Goal: Information Seeking & Learning: Learn about a topic

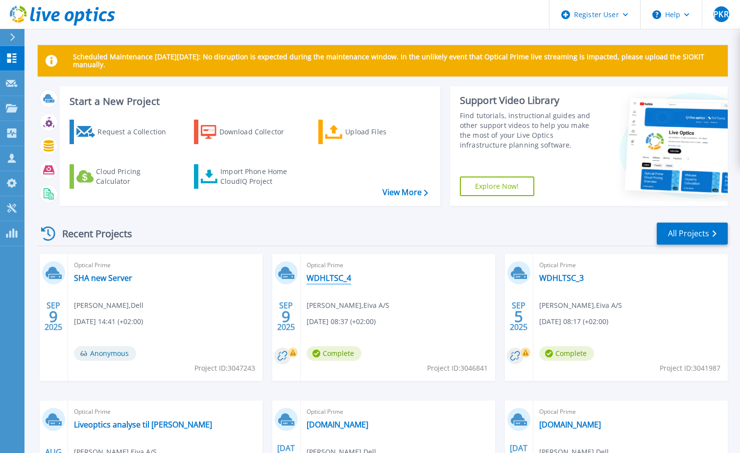
click at [328, 276] on link "WDHLTSC_4" at bounding box center [329, 278] width 45 height 10
click at [570, 277] on link "WDHLTSC_3" at bounding box center [562, 278] width 45 height 10
click at [291, 220] on div "Recent Projects All Projects SEP 9 2025 Optical Prime SHA new Server Pernille K…" at bounding box center [383, 384] width 690 height 341
drag, startPoint x: 258, startPoint y: 223, endPoint x: 252, endPoint y: 226, distance: 6.1
click at [257, 220] on div "Recent Projects All Projects SEP 9 2025 Optical Prime SHA new Server Pernille K…" at bounding box center [383, 384] width 690 height 341
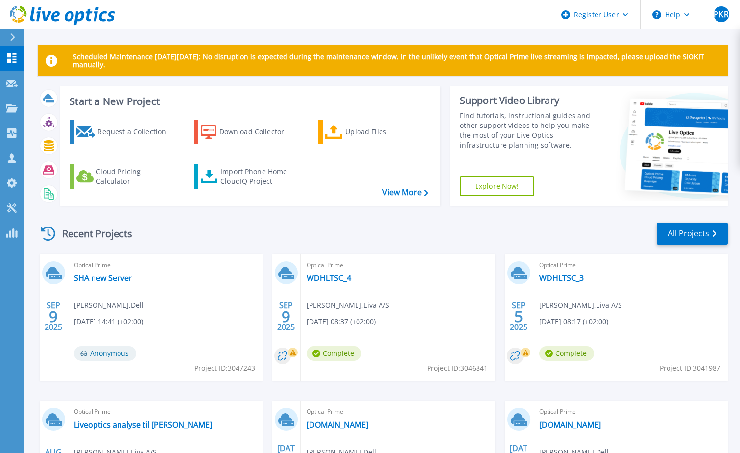
click at [329, 236] on div "Recent Projects All Projects" at bounding box center [383, 233] width 690 height 25
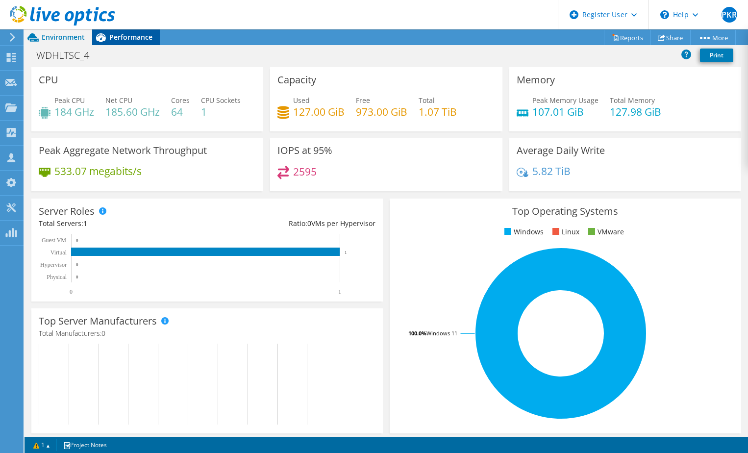
click at [130, 41] on span "Performance" at bounding box center [130, 36] width 43 height 9
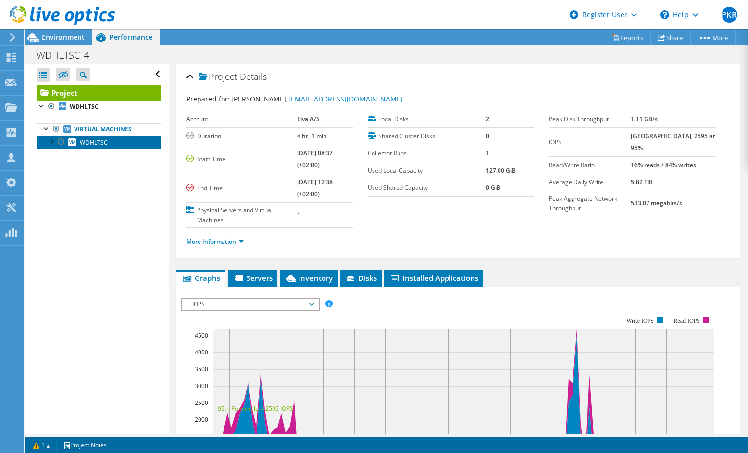
click at [88, 139] on span "WDHLTSC" at bounding box center [94, 142] width 28 height 8
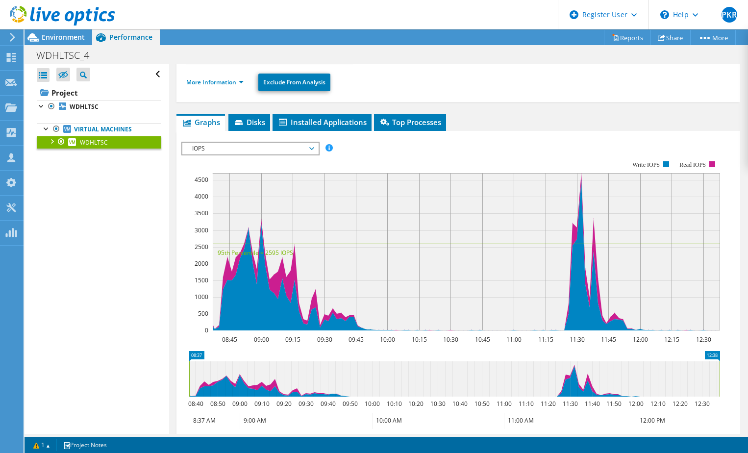
scroll to position [102, 0]
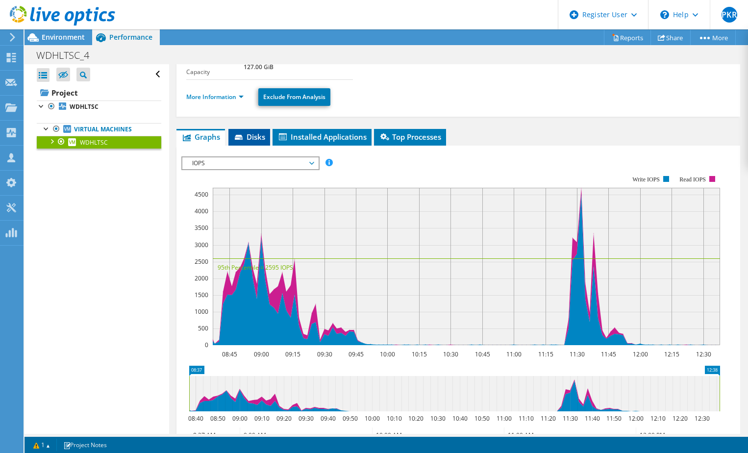
click at [251, 139] on span "Disks" at bounding box center [249, 137] width 32 height 10
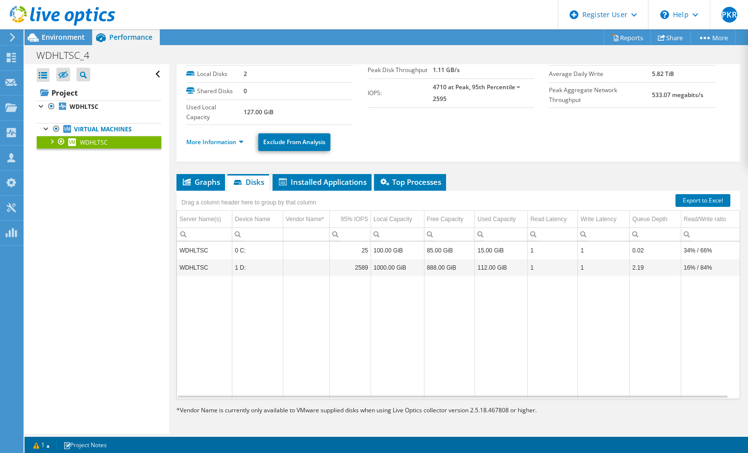
scroll to position [59, 0]
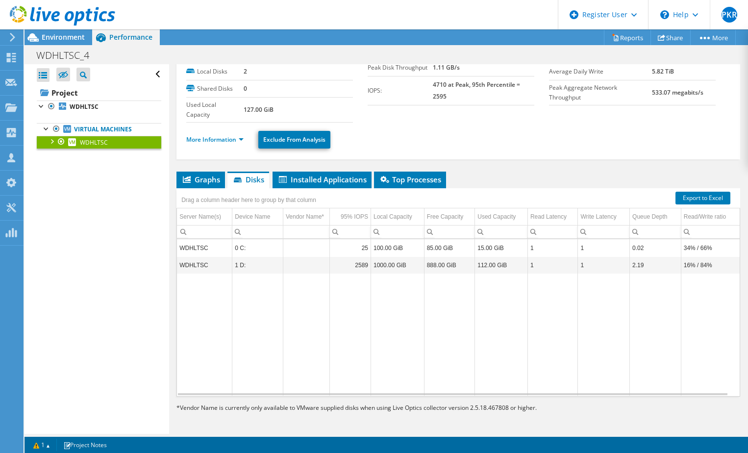
click at [631, 168] on div "WDHLTSC Details Operating System Microsoft Windows 11 IoT Enterprise LTSC Local…" at bounding box center [458, 219] width 578 height 429
click at [516, 170] on div "WDHLTSC Details Operating System Microsoft Windows 11 IoT Enterprise LTSC Local…" at bounding box center [458, 219] width 578 height 429
click at [478, 173] on ul "Graphs Servers Inventory Hypervisor Disks Cluster Disks Installed Applications" at bounding box center [458, 180] width 564 height 17
click at [209, 180] on span "Graphs" at bounding box center [200, 179] width 39 height 10
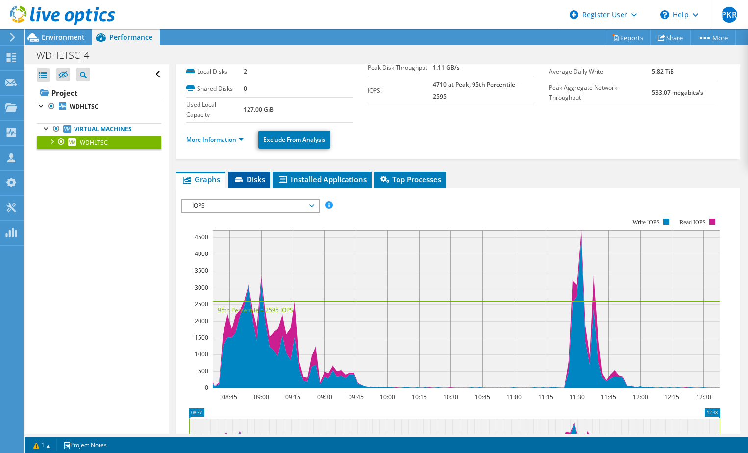
click at [263, 176] on span "Disks" at bounding box center [249, 179] width 32 height 10
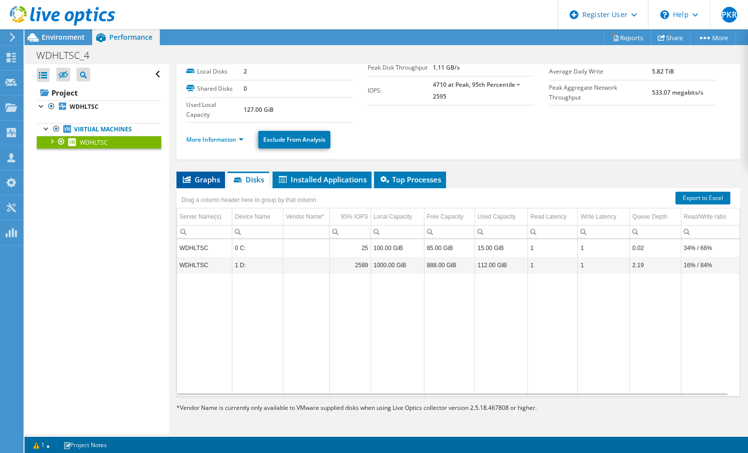
click at [218, 175] on span "Graphs" at bounding box center [200, 179] width 39 height 10
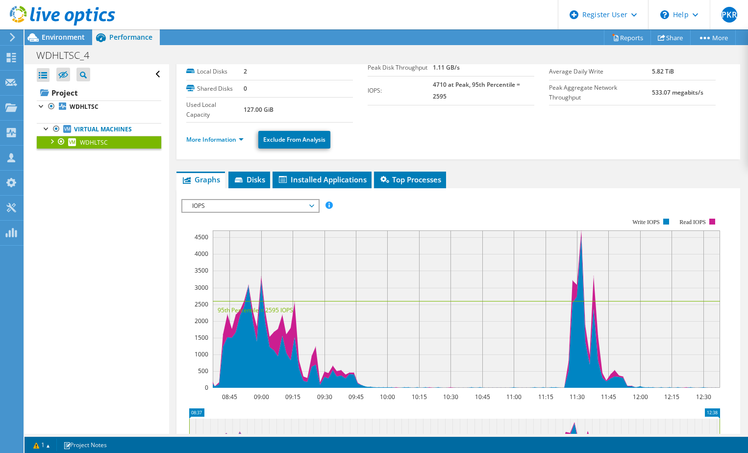
click at [255, 204] on span "IOPS" at bounding box center [250, 206] width 126 height 12
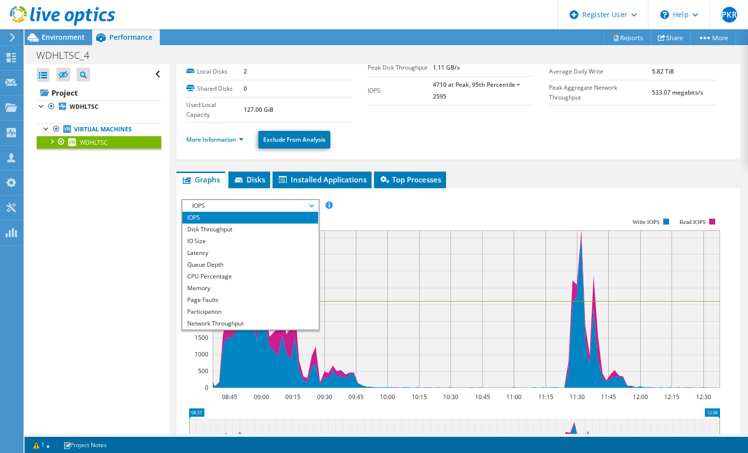
scroll to position [35, 0]
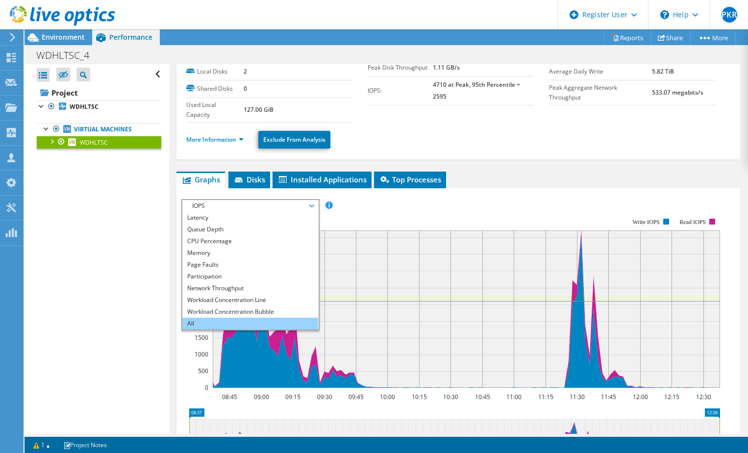
click at [221, 322] on li "All" at bounding box center [250, 324] width 136 height 12
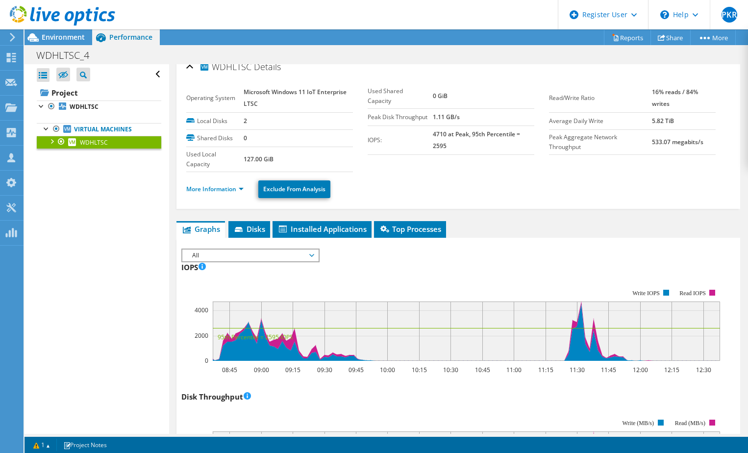
scroll to position [0, 0]
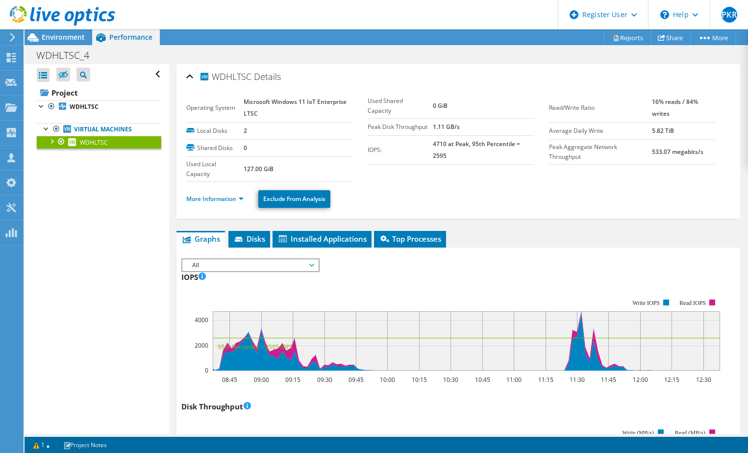
click at [532, 260] on div "IOPS Disk Throughput IO Size Latency Queue Depth CPU Percentage Memory Page Fau…" at bounding box center [458, 263] width 554 height 11
click at [245, 235] on span "Disks" at bounding box center [249, 239] width 32 height 10
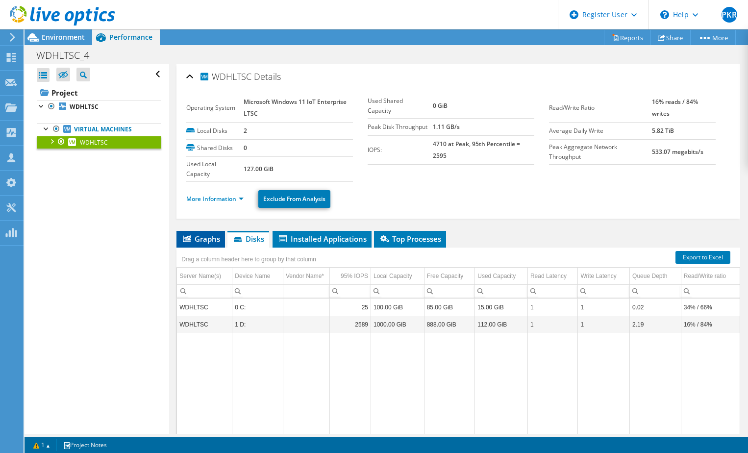
click at [202, 238] on span "Graphs" at bounding box center [200, 239] width 39 height 10
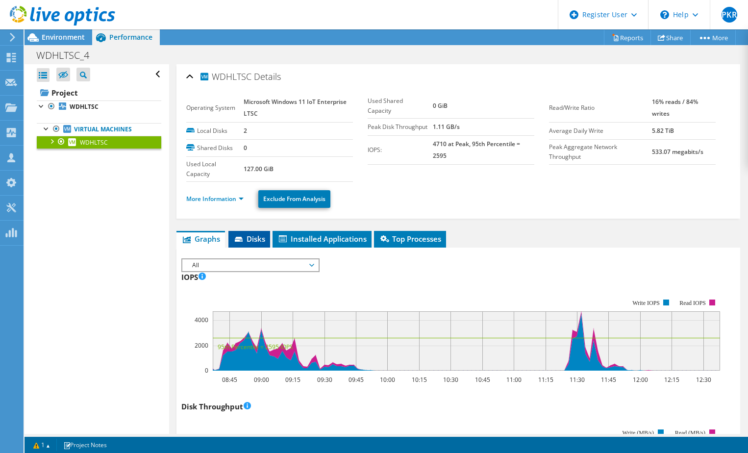
click at [264, 239] on span "Disks" at bounding box center [249, 239] width 32 height 10
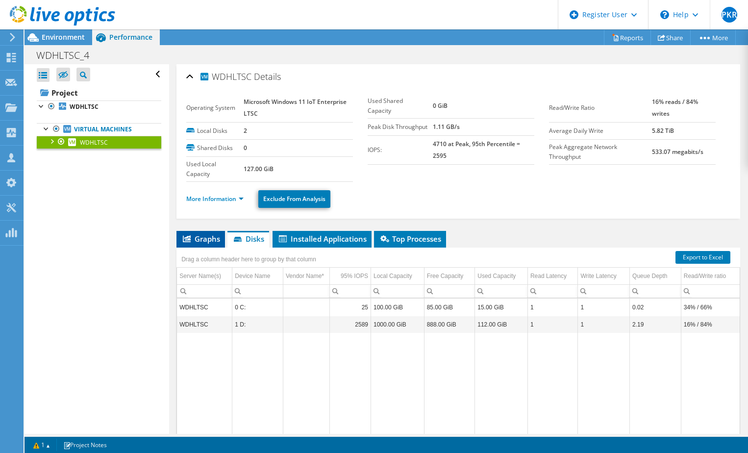
click at [205, 242] on span "Graphs" at bounding box center [200, 239] width 39 height 10
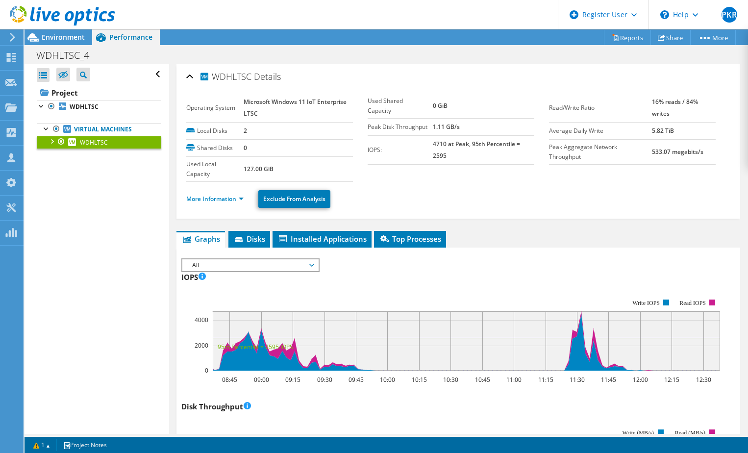
click at [543, 243] on ul "Graphs Servers Inventory Hypervisor Disks Cluster Disks Installed Applications" at bounding box center [458, 239] width 564 height 17
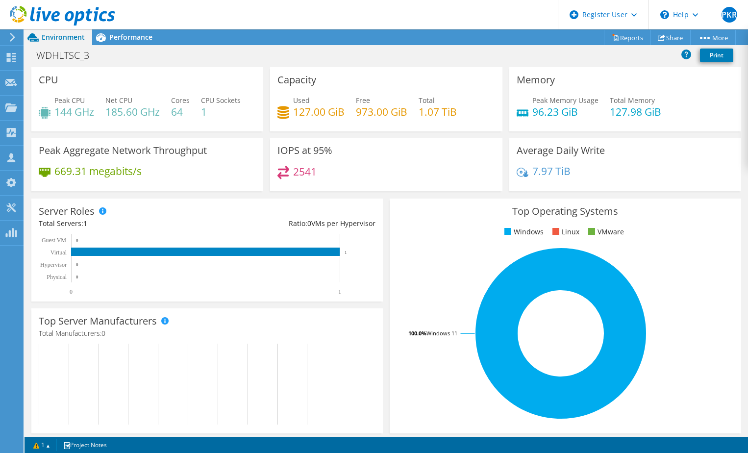
click at [301, 311] on div "Top Server Manufacturers Manufacturers are shown for physical servers and hyper…" at bounding box center [206, 370] width 351 height 125
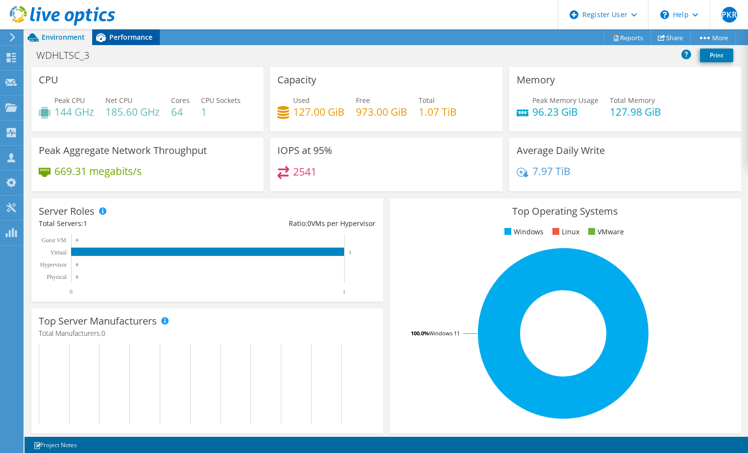
click at [129, 35] on span "Performance" at bounding box center [130, 36] width 43 height 9
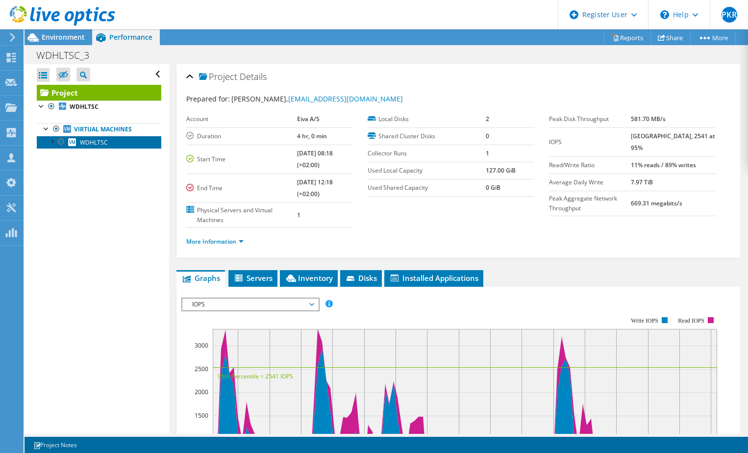
click at [88, 140] on span "WDHLTSC" at bounding box center [94, 142] width 28 height 8
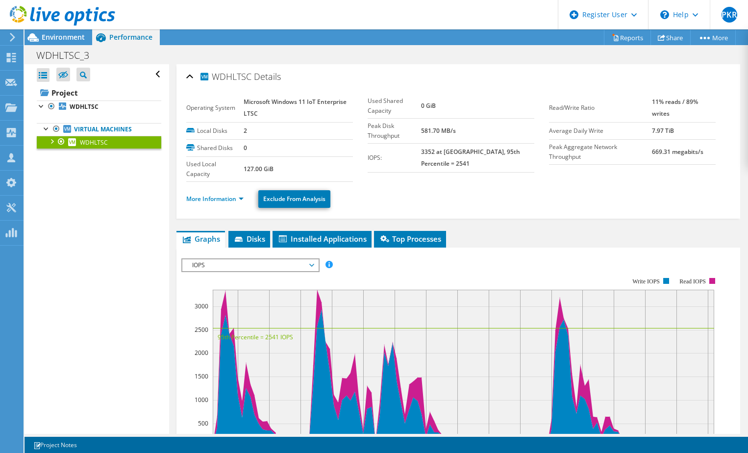
click at [261, 263] on span "IOPS" at bounding box center [250, 265] width 126 height 12
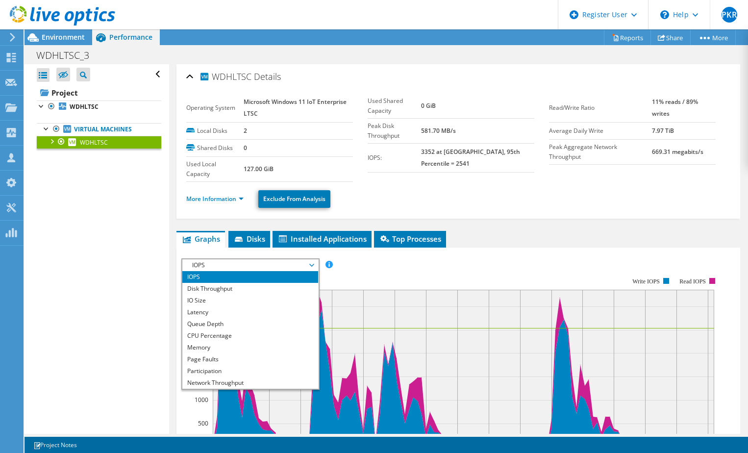
click at [507, 238] on ul "Graphs Servers Inventory Hypervisor Disks Cluster Disks Installed Applications" at bounding box center [458, 239] width 564 height 17
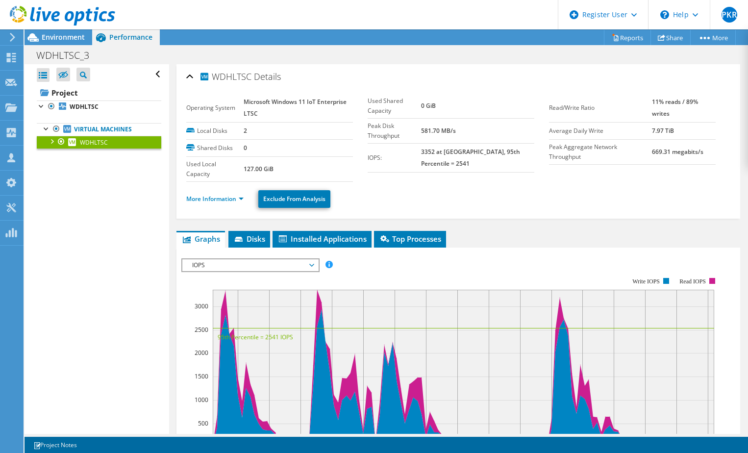
click at [60, 32] on div at bounding box center [57, 16] width 115 height 33
click at [66, 39] on div "Environment" at bounding box center [59, 37] width 68 height 16
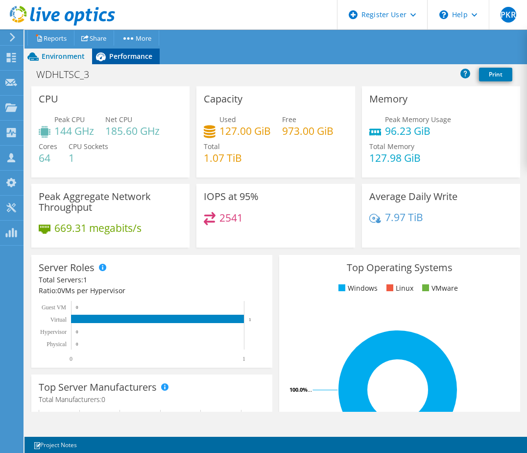
click at [146, 57] on span "Performance" at bounding box center [130, 55] width 43 height 9
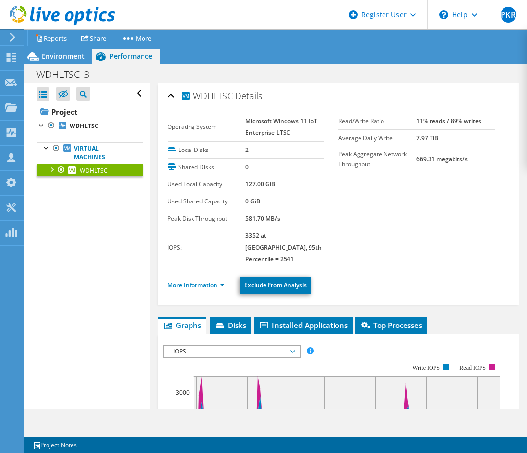
click at [247, 345] on span "IOPS" at bounding box center [232, 351] width 126 height 12
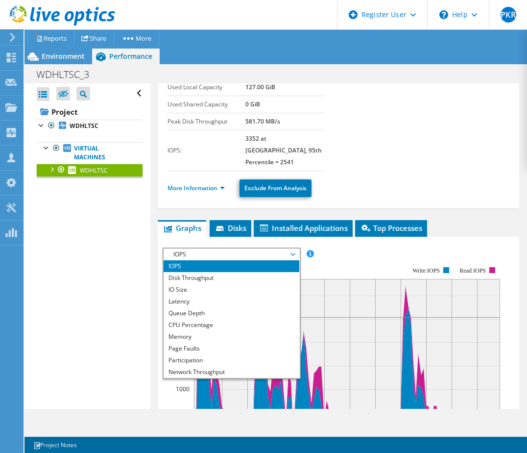
scroll to position [127, 0]
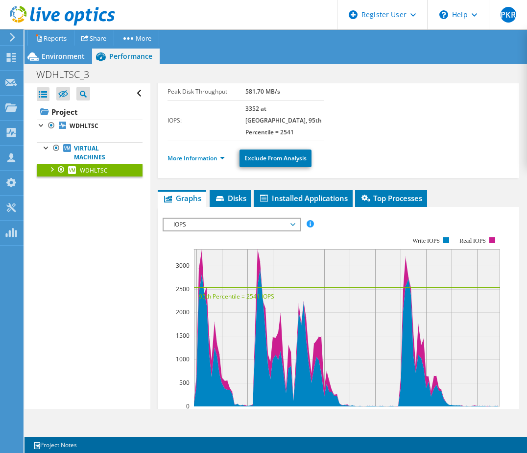
click at [238, 219] on span "IOPS" at bounding box center [232, 225] width 126 height 12
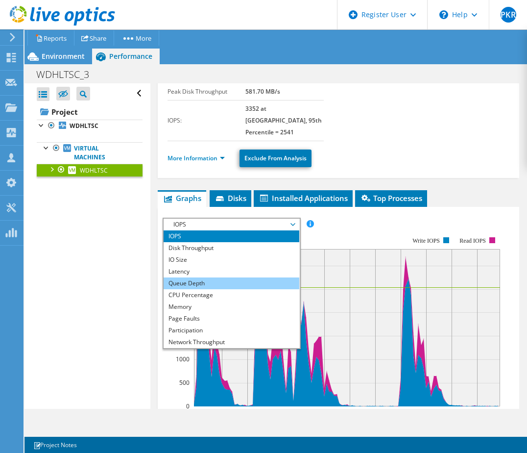
click at [221, 277] on li "Queue Depth" at bounding box center [232, 283] width 136 height 12
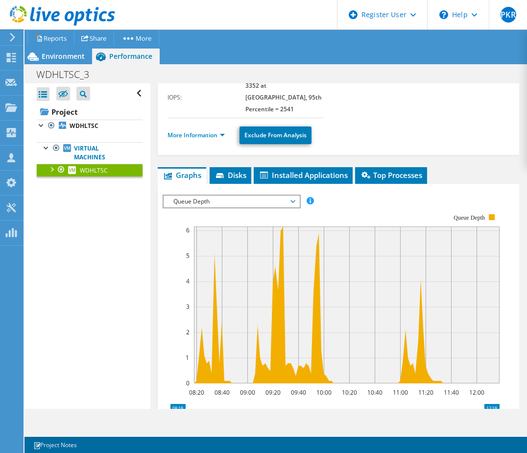
scroll to position [147, 0]
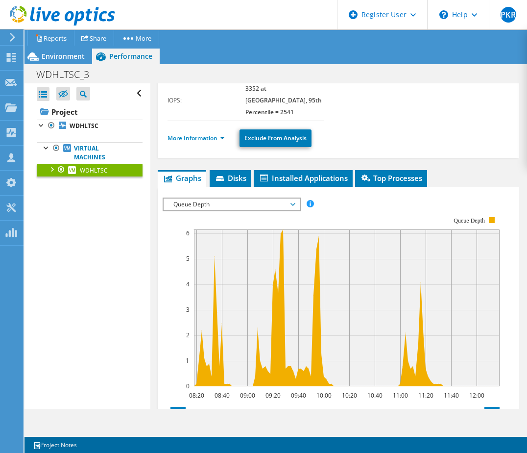
click at [278, 198] on span "Queue Depth" at bounding box center [232, 204] width 126 height 12
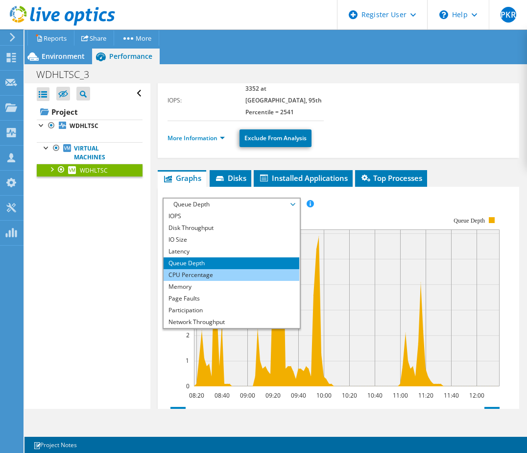
click at [232, 269] on li "CPU Percentage" at bounding box center [232, 275] width 136 height 12
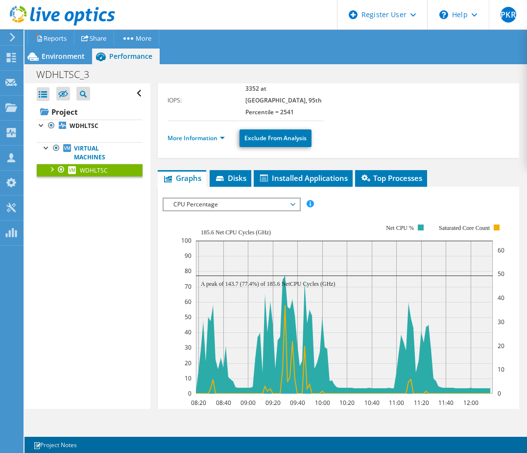
click at [258, 198] on span "CPU Percentage" at bounding box center [232, 204] width 126 height 12
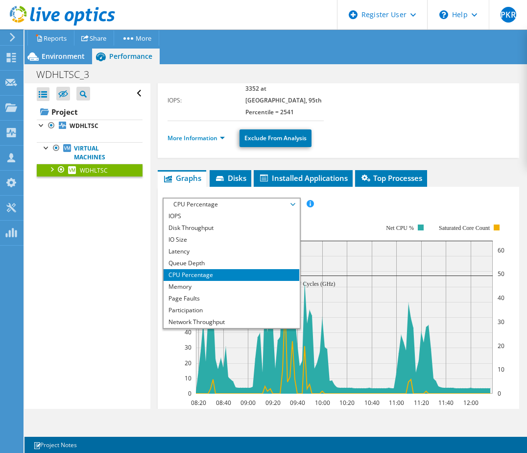
click at [234, 198] on span "CPU Percentage" at bounding box center [232, 204] width 126 height 12
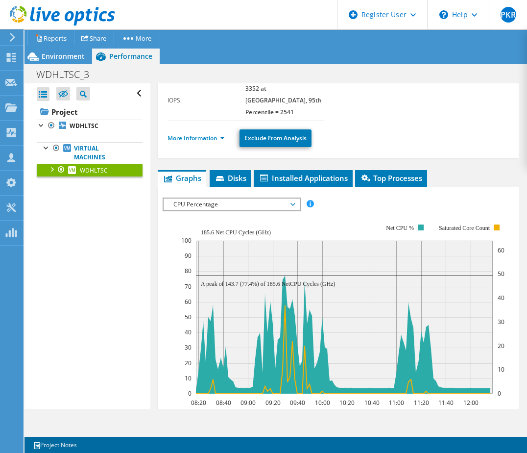
click at [275, 198] on span "CPU Percentage" at bounding box center [232, 204] width 126 height 12
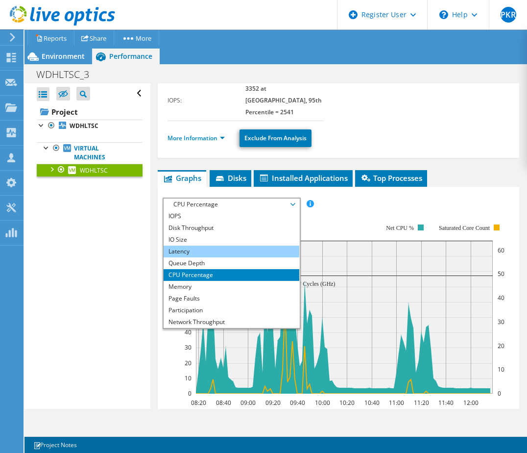
click at [233, 245] on li "Latency" at bounding box center [232, 251] width 136 height 12
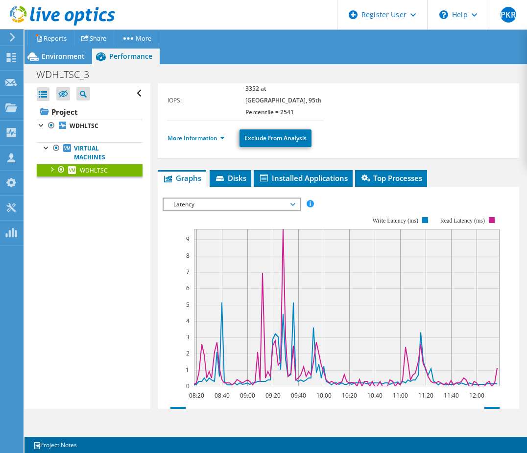
click at [284, 198] on span "Latency" at bounding box center [232, 204] width 126 height 12
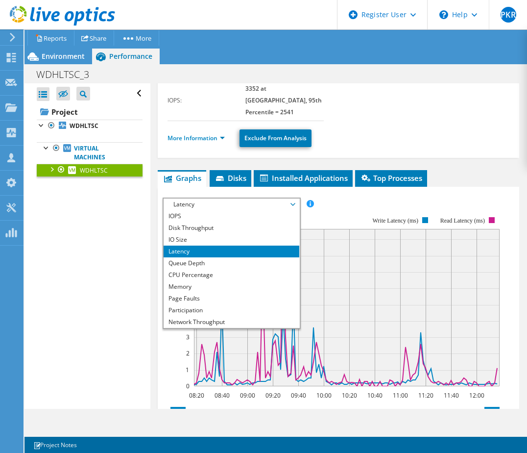
scroll to position [35, 0]
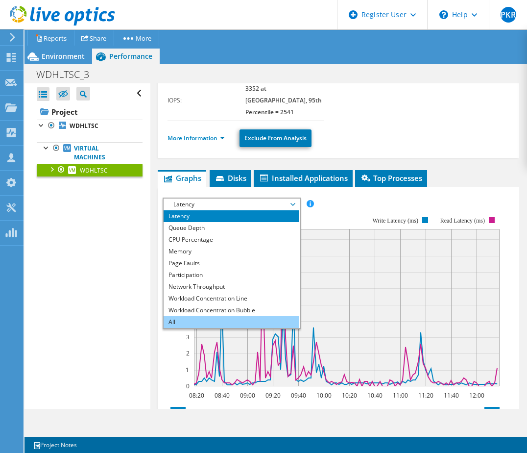
click at [202, 316] on li "All" at bounding box center [232, 322] width 136 height 12
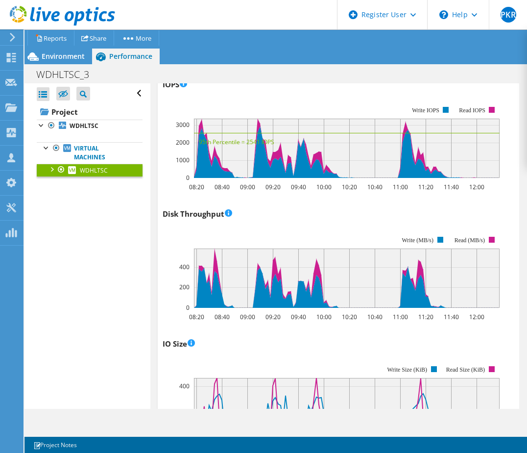
scroll to position [0, 0]
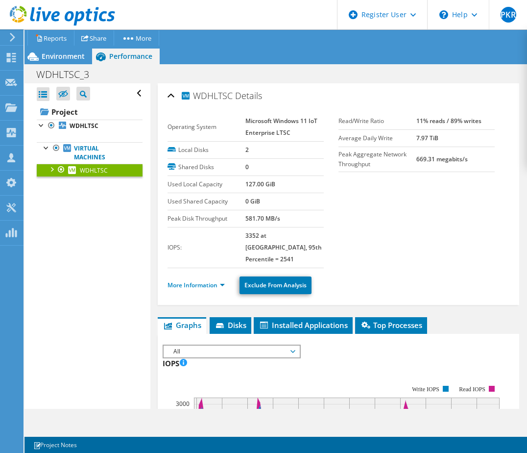
click at [429, 254] on section "Operating System Microsoft Windows 11 IoT Enterprise LTSC Local Disks 2 Shared …" at bounding box center [339, 190] width 343 height 155
click at [390, 252] on section "Operating System Microsoft Windows 11 IoT Enterprise LTSC Local Disks 2 Shared …" at bounding box center [339, 190] width 343 height 155
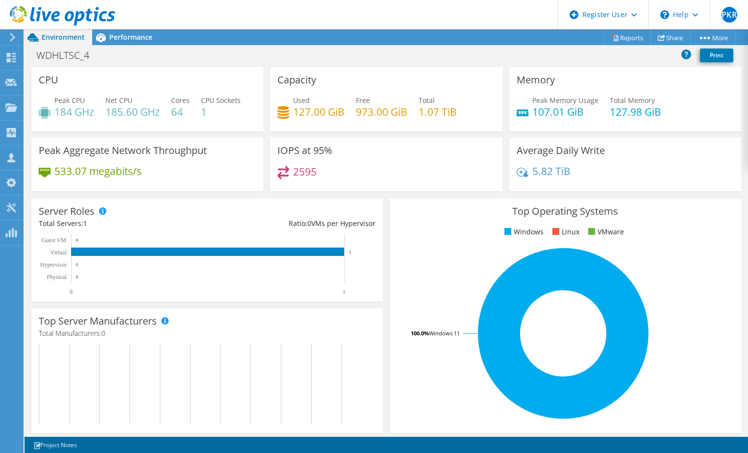
click at [167, 67] on div "WDHLTSC_4 Print" at bounding box center [386, 56] width 723 height 21
click at [131, 37] on span "Performance" at bounding box center [130, 36] width 43 height 9
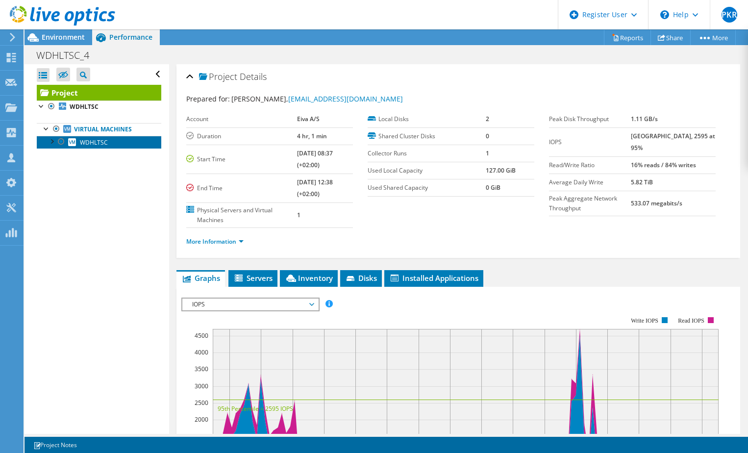
click at [88, 142] on span "WDHLTSC" at bounding box center [94, 142] width 28 height 8
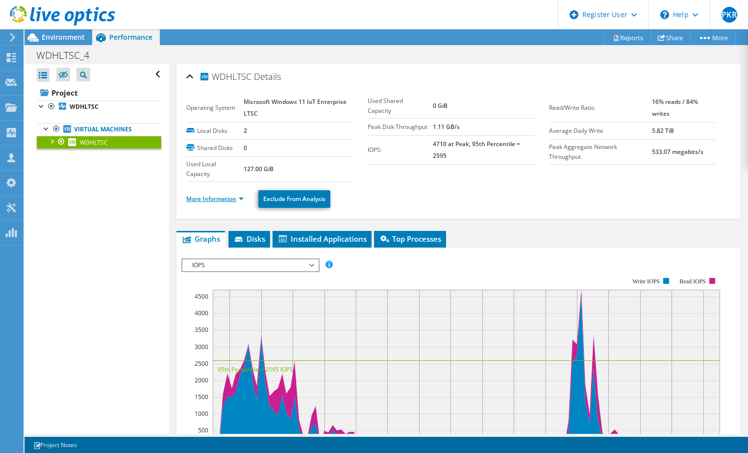
click at [235, 197] on link "More Information" at bounding box center [214, 199] width 57 height 8
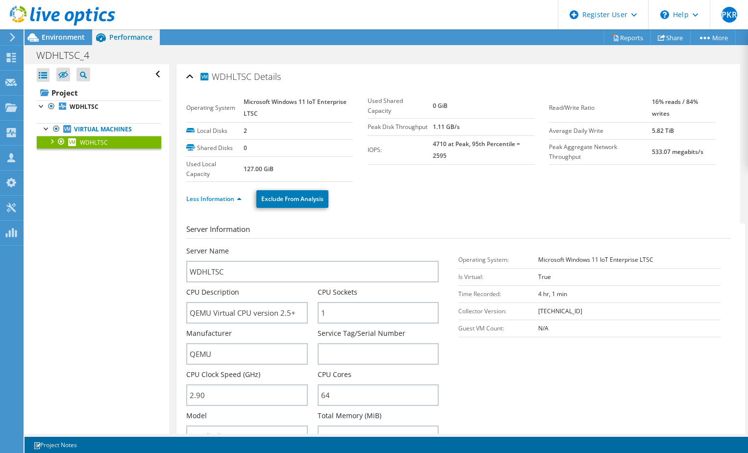
click at [186, 75] on div "WDHLTSC Details" at bounding box center [458, 77] width 544 height 21
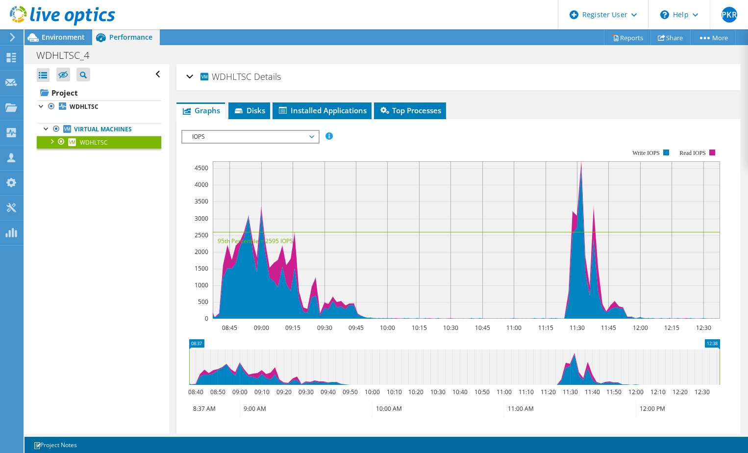
click at [237, 135] on span "IOPS" at bounding box center [250, 137] width 126 height 12
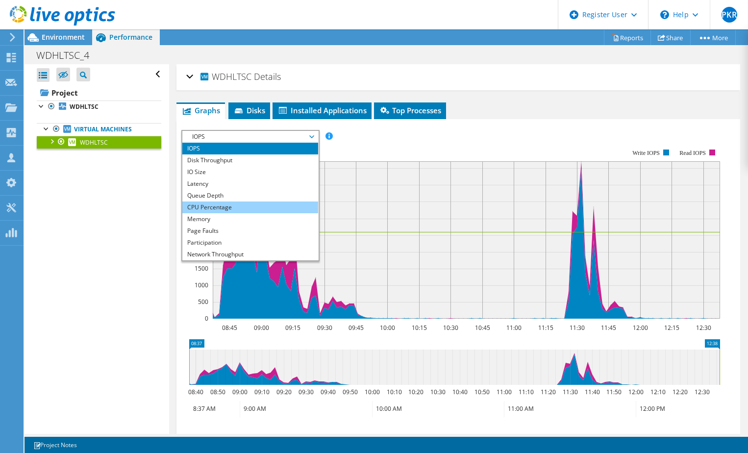
click at [228, 205] on li "CPU Percentage" at bounding box center [250, 207] width 136 height 12
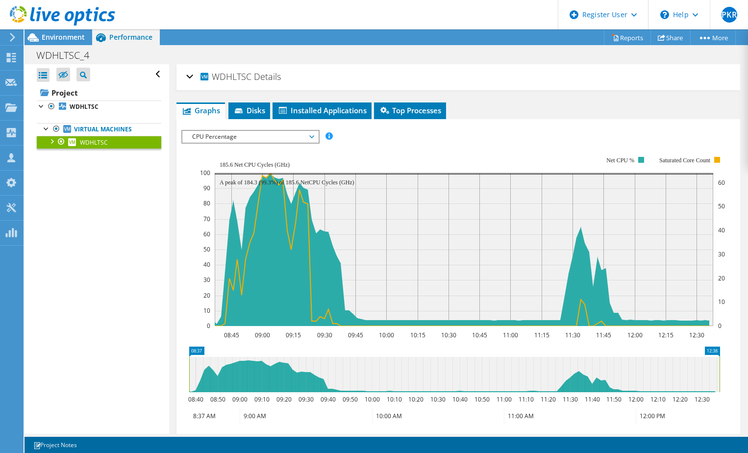
click at [240, 139] on span "CPU Percentage" at bounding box center [250, 137] width 126 height 12
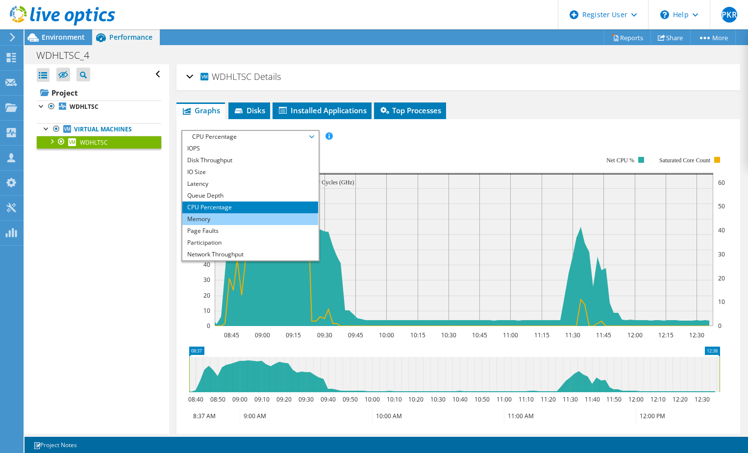
click at [233, 219] on li "Memory" at bounding box center [250, 219] width 136 height 12
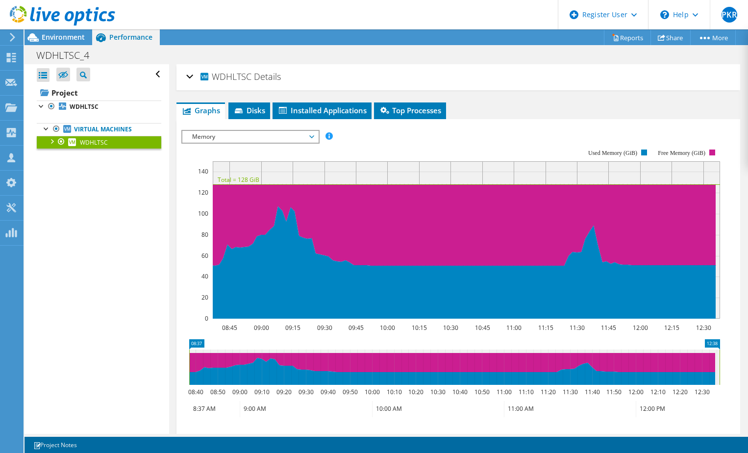
click at [259, 128] on div "IOPS Disk Throughput IO Size Latency Queue Depth CPU Percentage Memory Page Fau…" at bounding box center [458, 295] width 554 height 340
click at [259, 131] on span "Memory" at bounding box center [250, 137] width 126 height 12
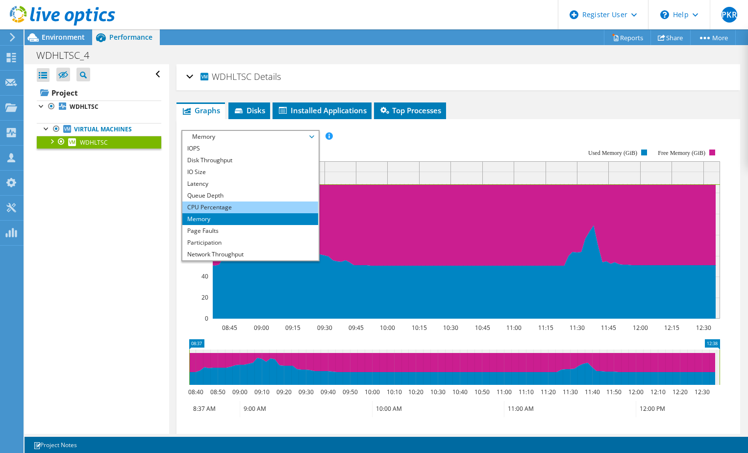
click at [243, 206] on li "CPU Percentage" at bounding box center [250, 207] width 136 height 12
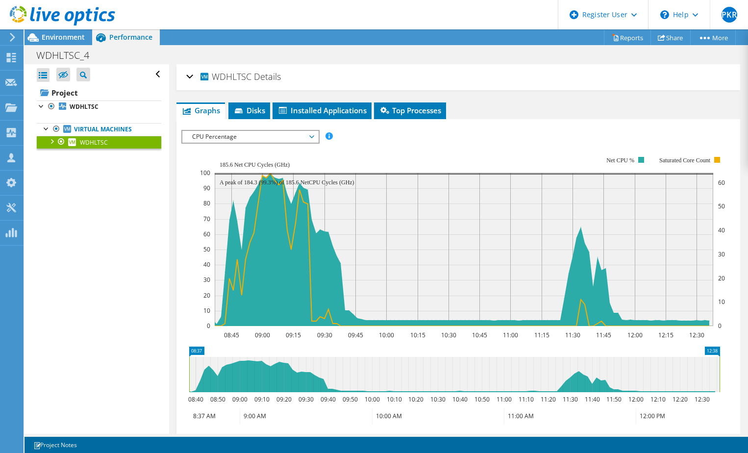
click at [420, 135] on div "IOPS Disk Throughput IO Size Latency Queue Depth CPU Percentage Memory Page Fau…" at bounding box center [458, 136] width 554 height 13
click at [558, 133] on div "IOPS Disk Throughput IO Size Latency Queue Depth CPU Percentage Memory Page Fau…" at bounding box center [458, 136] width 554 height 13
click at [267, 133] on span "CPU Percentage" at bounding box center [250, 137] width 126 height 12
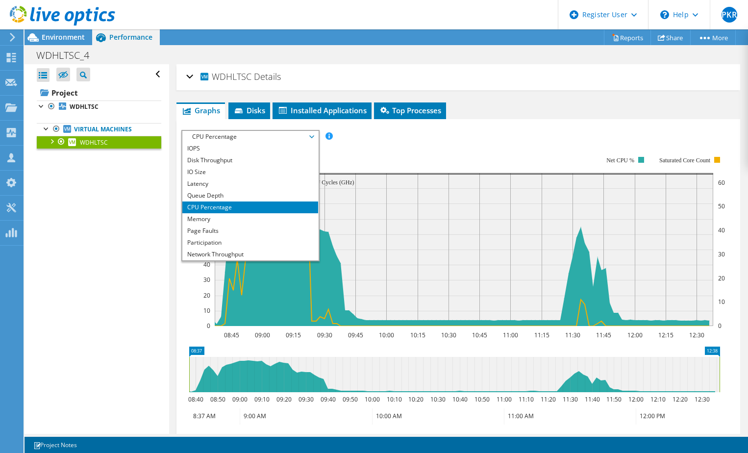
drag, startPoint x: 470, startPoint y: 156, endPoint x: 462, endPoint y: 147, distance: 12.1
click at [470, 153] on rect at bounding box center [462, 241] width 525 height 196
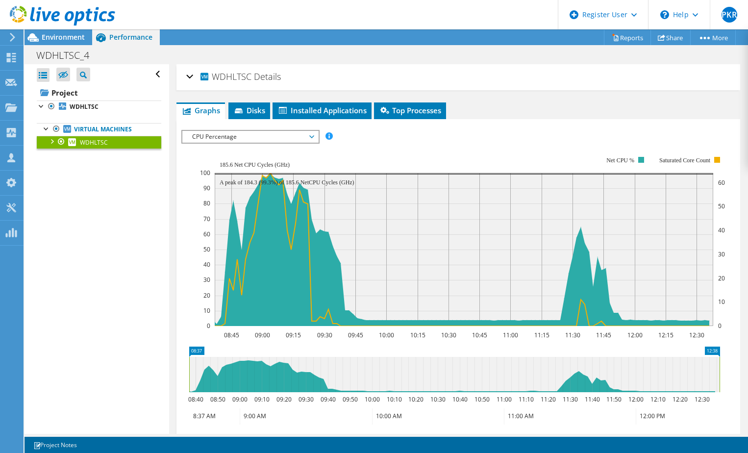
click at [507, 122] on div "IOPS Disk Throughput IO Size Latency Queue Depth CPU Percentage Memory Page Fau…" at bounding box center [458, 295] width 554 height 353
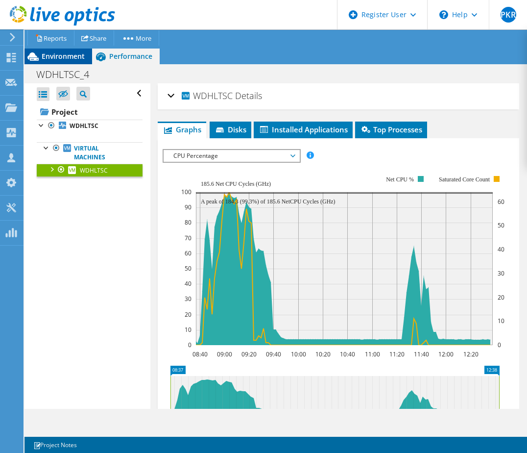
click at [79, 56] on span "Environment" at bounding box center [63, 55] width 43 height 9
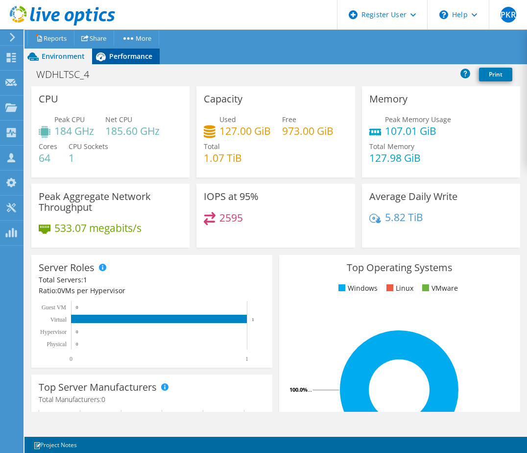
click at [140, 56] on span "Performance" at bounding box center [130, 55] width 43 height 9
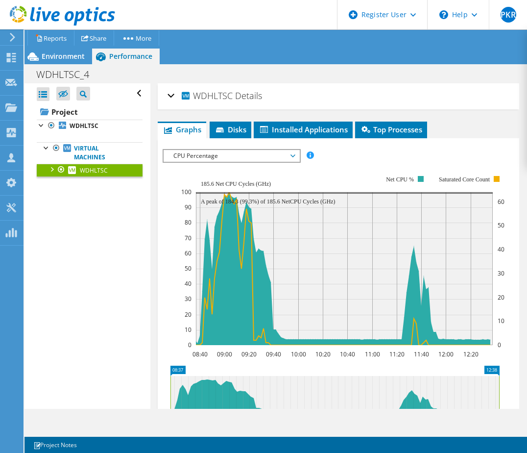
click at [229, 156] on span "CPU Percentage" at bounding box center [232, 156] width 126 height 12
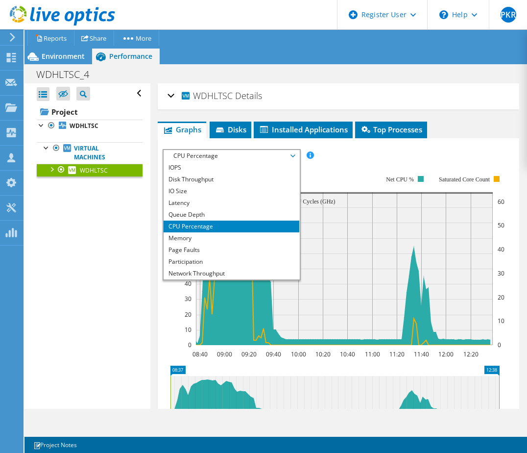
click at [333, 172] on rect at bounding box center [342, 260] width 323 height 196
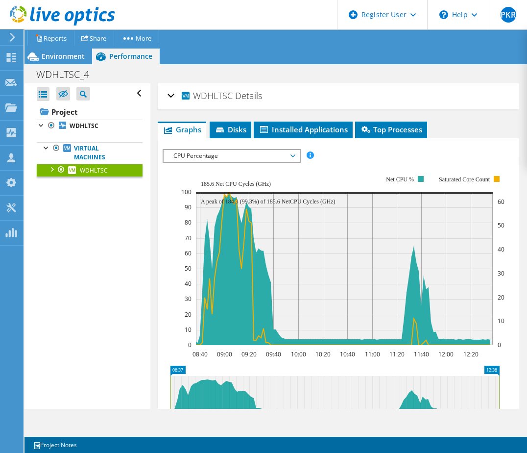
click at [52, 168] on div at bounding box center [52, 169] width 10 height 10
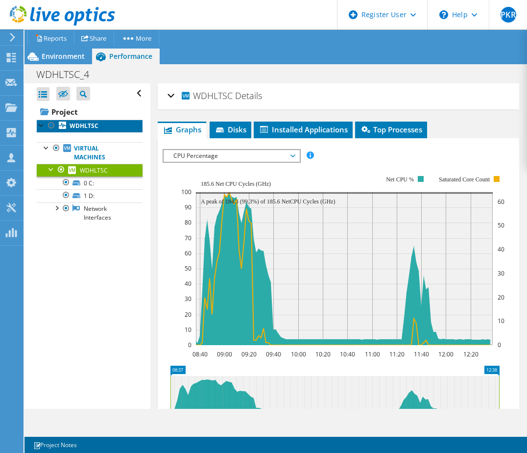
click at [83, 130] on b "WDHLTSC" at bounding box center [84, 126] width 29 height 8
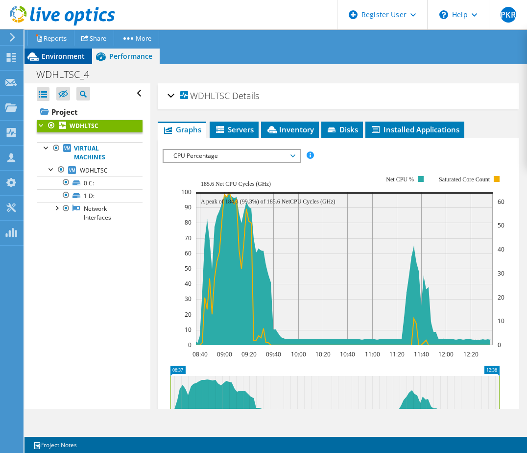
click at [72, 53] on span "Environment" at bounding box center [63, 55] width 43 height 9
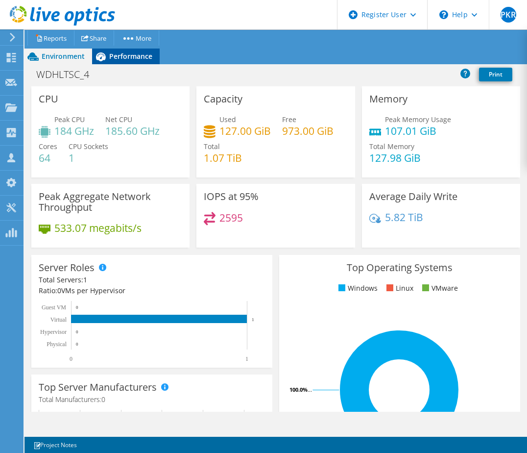
click at [132, 55] on span "Performance" at bounding box center [130, 55] width 43 height 9
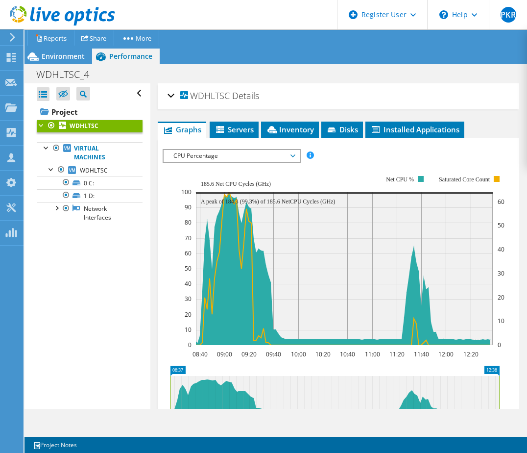
click at [234, 153] on span "CPU Percentage" at bounding box center [232, 156] width 126 height 12
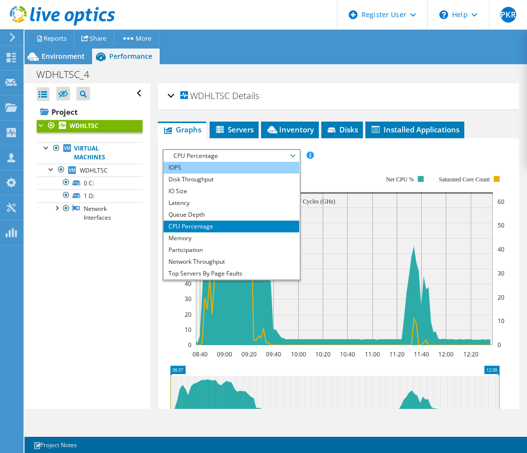
click at [251, 164] on li "IOPS" at bounding box center [232, 168] width 136 height 12
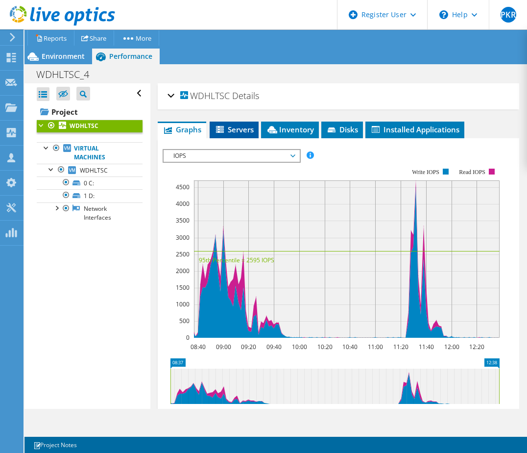
click at [234, 130] on span "Servers" at bounding box center [234, 129] width 39 height 10
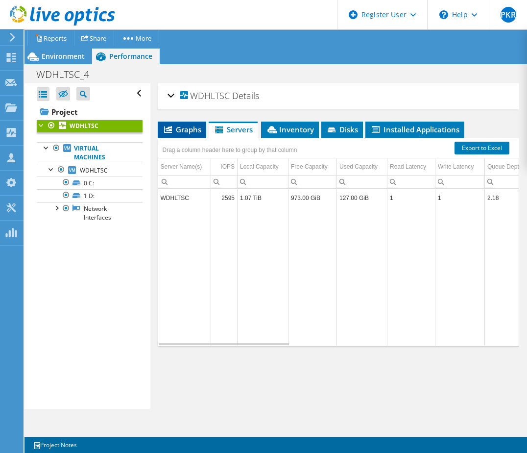
click at [183, 130] on span "Graphs" at bounding box center [182, 129] width 39 height 10
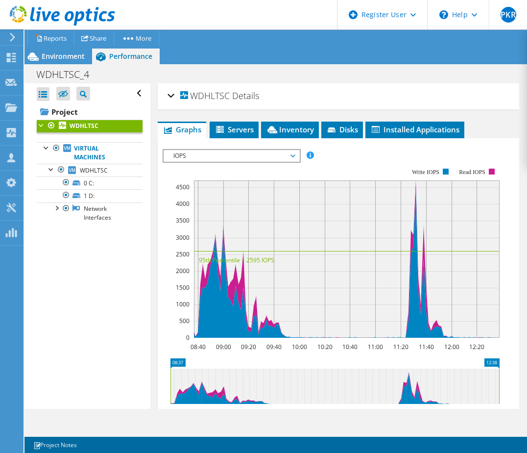
click at [167, 97] on div "WDHLTSC Details Duration 4 hr, 1 min Start Time 09/09/2025, 08:37 (+02:00) End …" at bounding box center [339, 96] width 362 height 26
click at [176, 91] on h2 "WDHLTSC Details" at bounding box center [214, 96] width 92 height 20
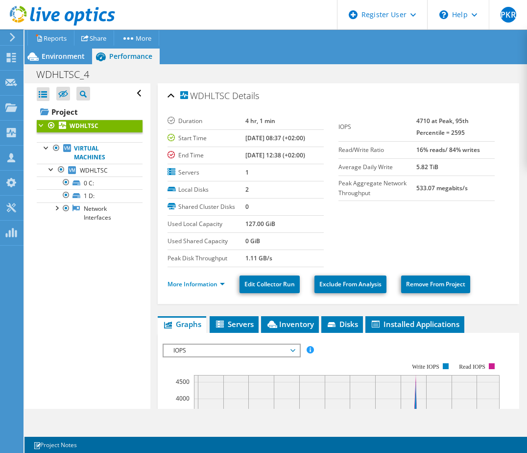
click at [171, 93] on div "WDHLTSC Details" at bounding box center [339, 96] width 343 height 21
